Goal: Task Accomplishment & Management: Use online tool/utility

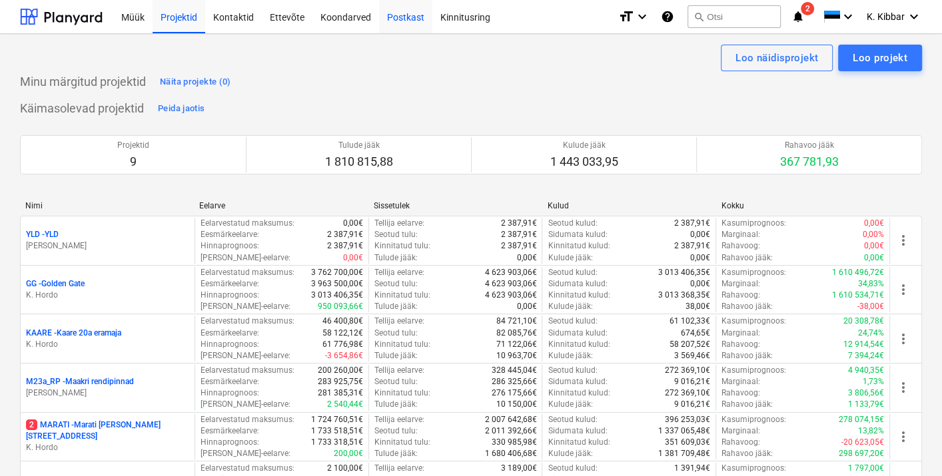
click at [405, 25] on div "Postkast" at bounding box center [405, 16] width 53 height 34
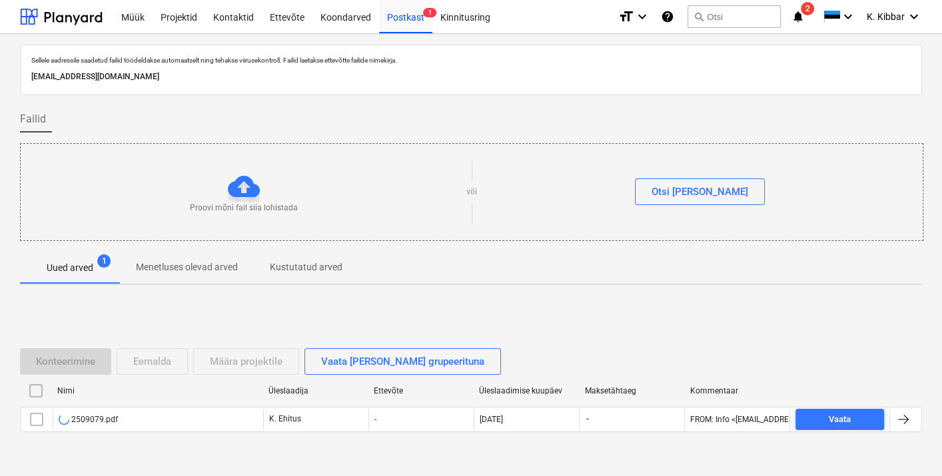
scroll to position [39, 0]
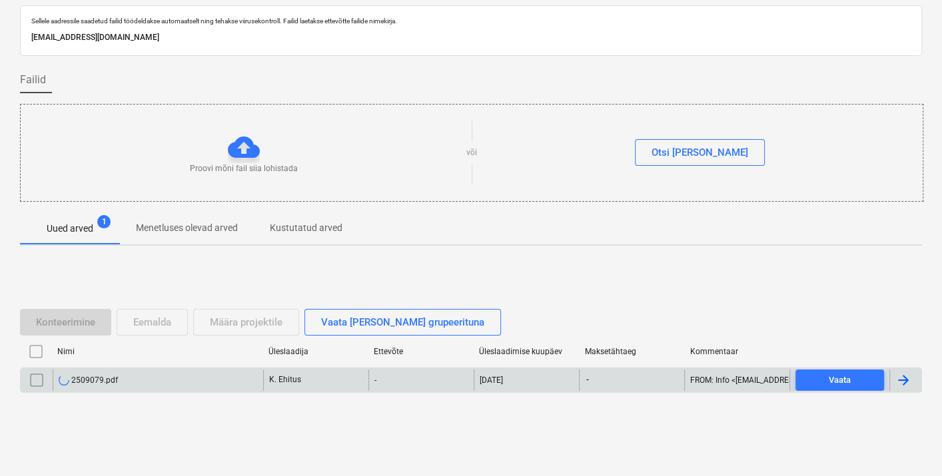
click at [96, 376] on div "2509079.pdf" at bounding box center [88, 380] width 59 height 11
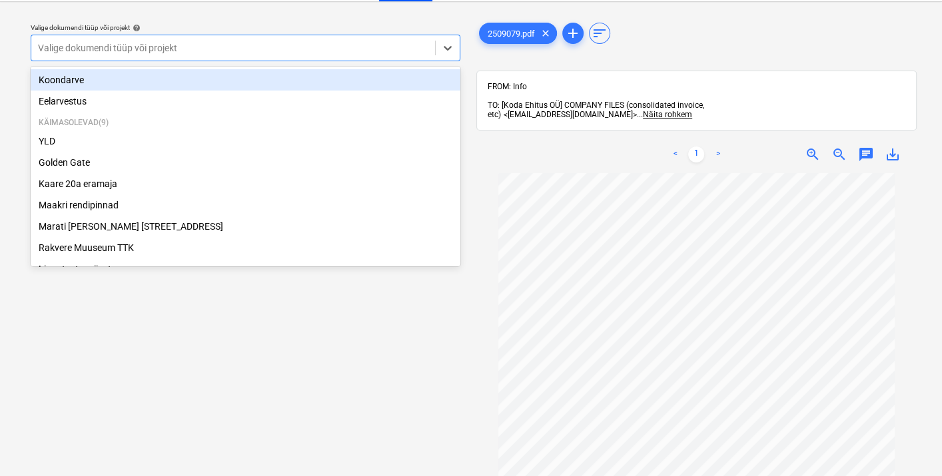
click at [188, 43] on div at bounding box center [233, 47] width 390 height 13
click at [126, 84] on div "Koondarve" at bounding box center [246, 79] width 430 height 21
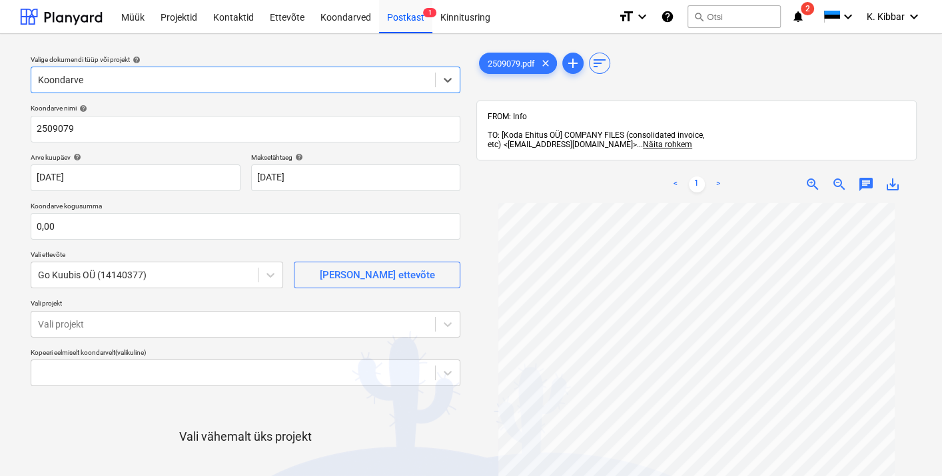
scroll to position [124, 0]
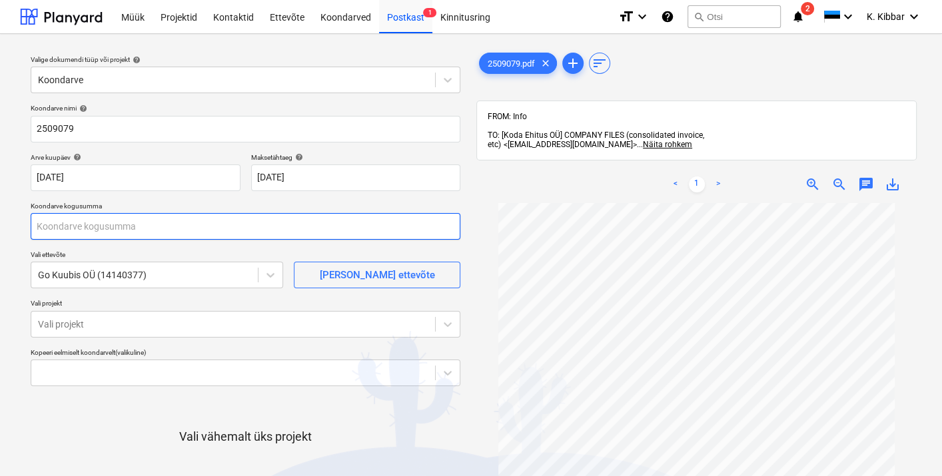
drag, startPoint x: 112, startPoint y: 225, endPoint x: -22, endPoint y: 227, distance: 133.9
click at [0, 227] on html "Müük Projektid Kontaktid Ettevõte Koondarved Postkast 1 Kinnitusring format_siz…" at bounding box center [471, 238] width 942 height 476
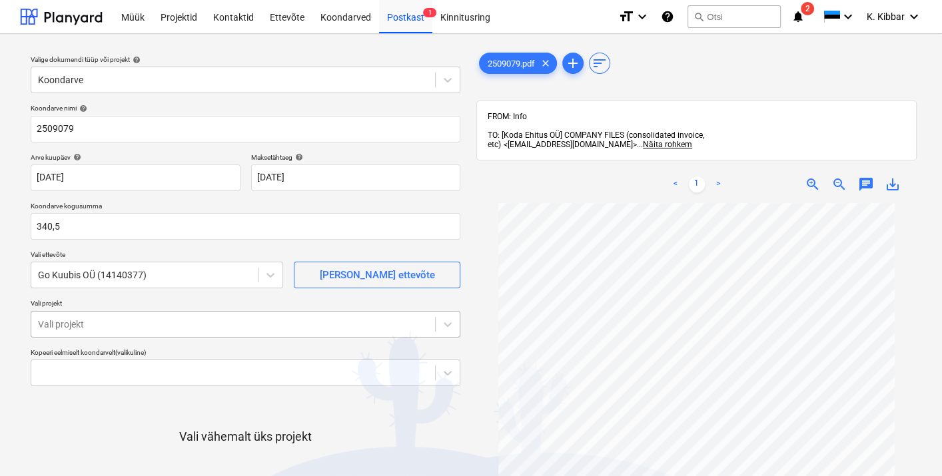
type input "340,50"
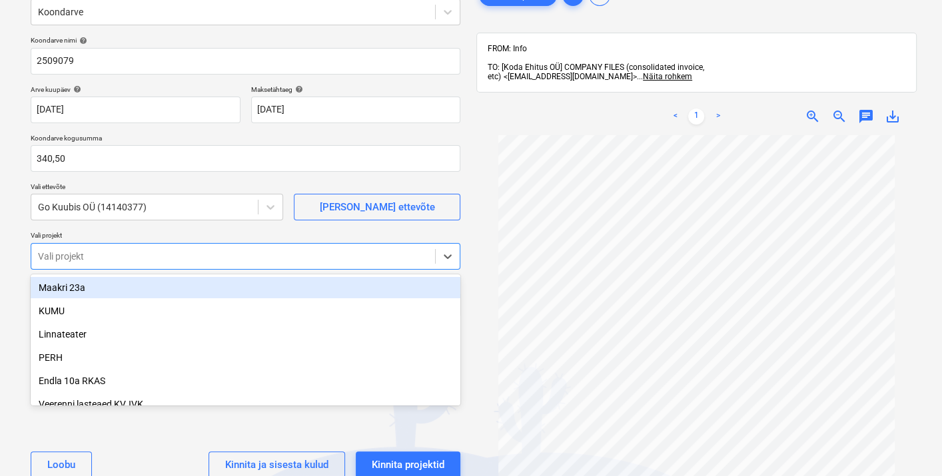
click at [93, 324] on body "Müük Projektid Kontaktid Ettevõte Koondarved Postkast 1 Kinnitusring format_siz…" at bounding box center [471, 170] width 942 height 476
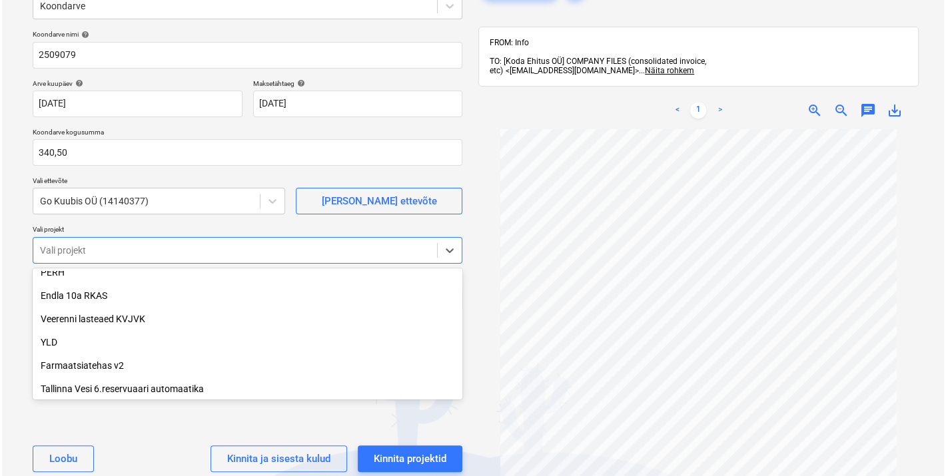
scroll to position [107, 0]
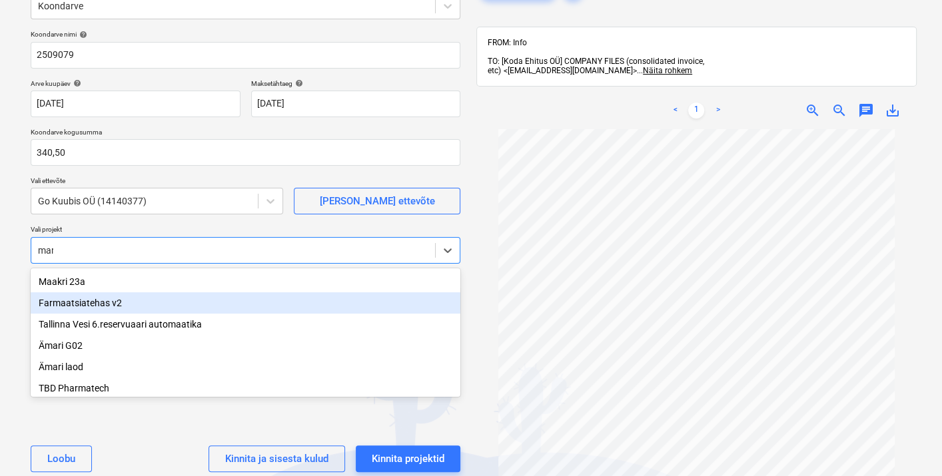
type input "mara"
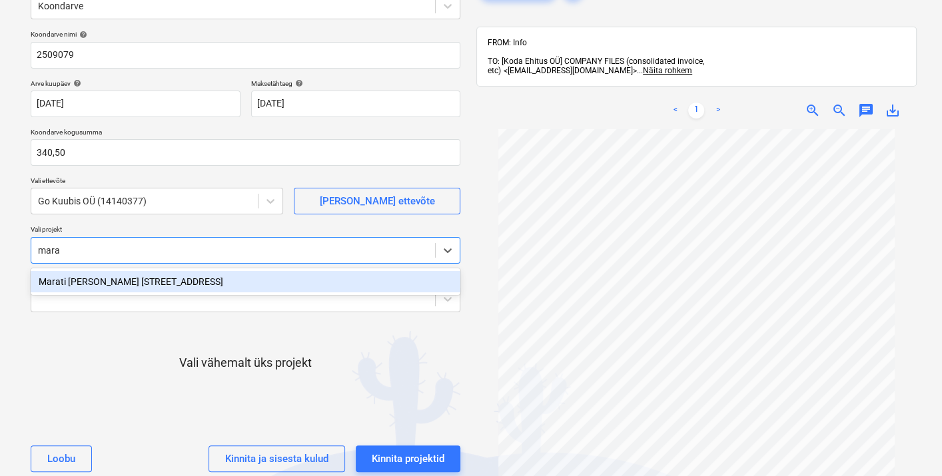
click at [141, 283] on div "Marati [PERSON_NAME] [STREET_ADDRESS]" at bounding box center [246, 281] width 430 height 21
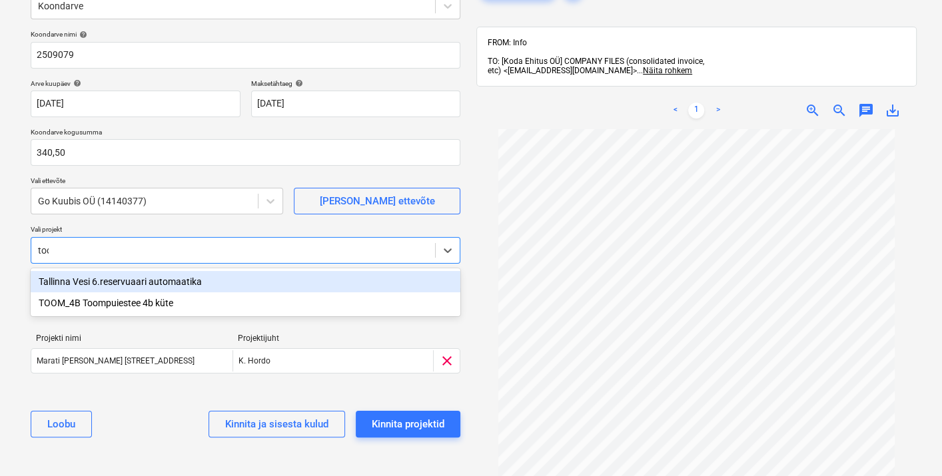
type input "toom"
click at [141, 283] on div "TOOM_4B Toompuiestee 4b küte" at bounding box center [246, 281] width 430 height 21
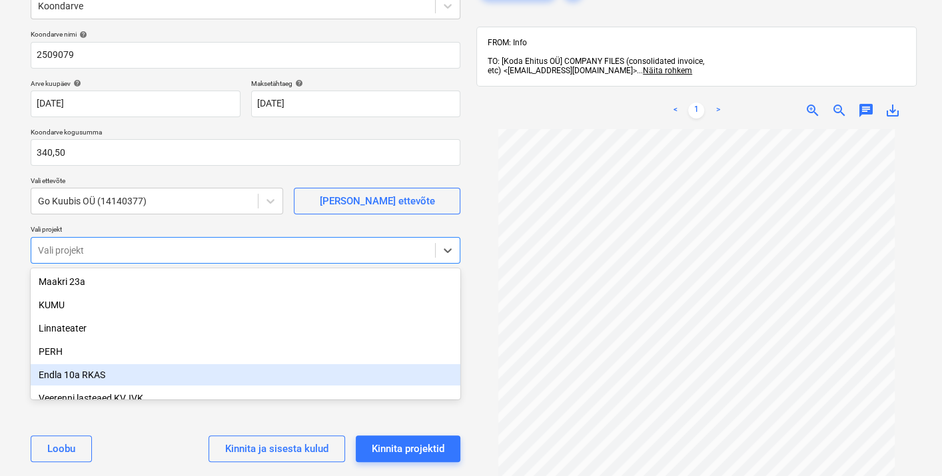
click at [420, 430] on div "[PERSON_NAME] ja sisesta kulud Kinnita projektid" at bounding box center [246, 449] width 430 height 48
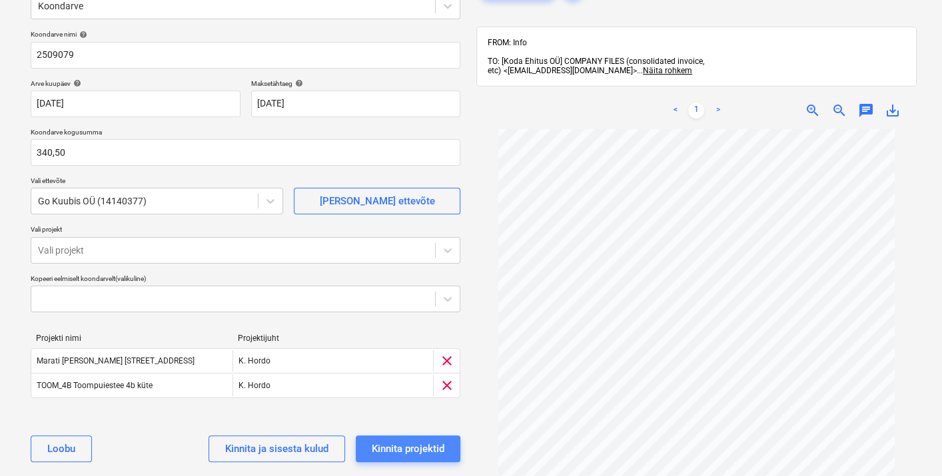
click at [424, 447] on div "Kinnita projektid" at bounding box center [408, 448] width 73 height 17
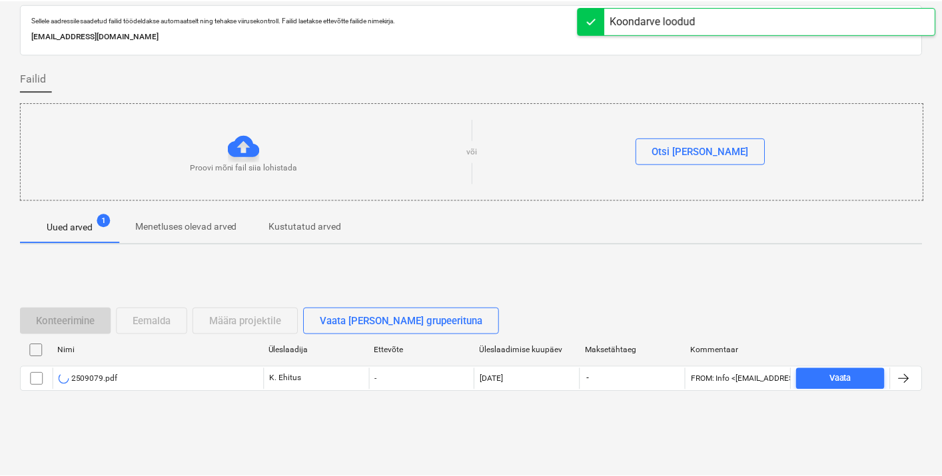
scroll to position [39, 0]
